Goal: Task Accomplishment & Management: Manage account settings

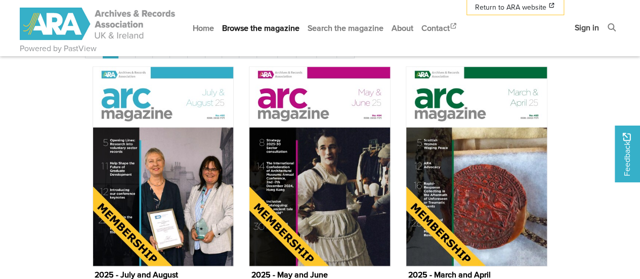
click at [580, 26] on link "Sign in" at bounding box center [587, 27] width 32 height 27
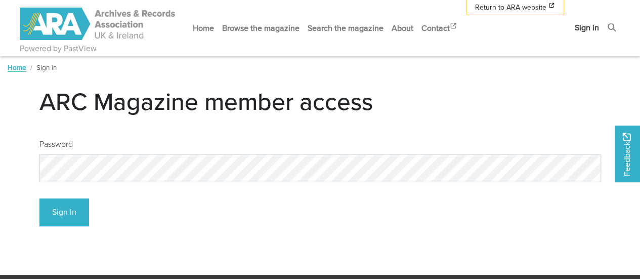
click at [589, 26] on link "Sign in" at bounding box center [587, 27] width 32 height 27
